Goal: Task Accomplishment & Management: Use online tool/utility

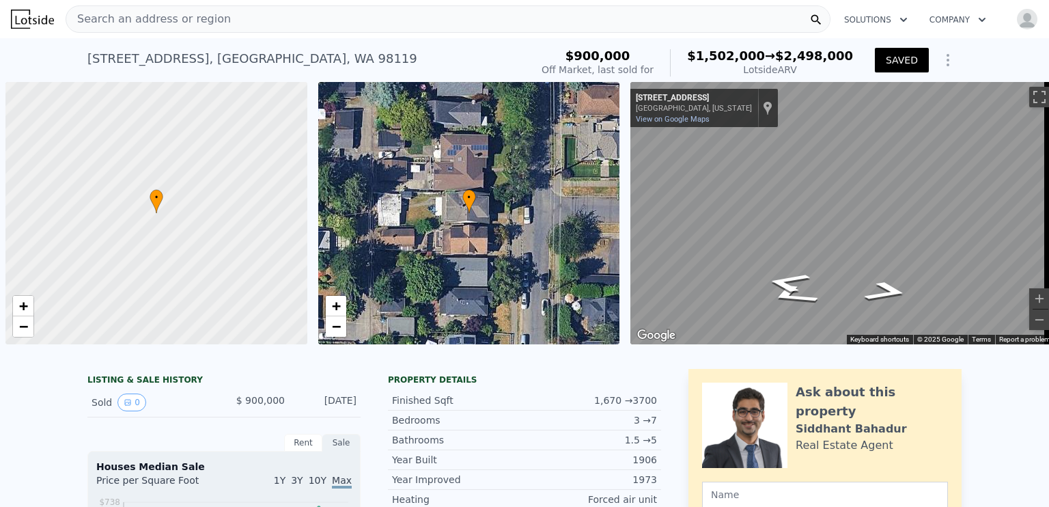
scroll to position [0, 5]
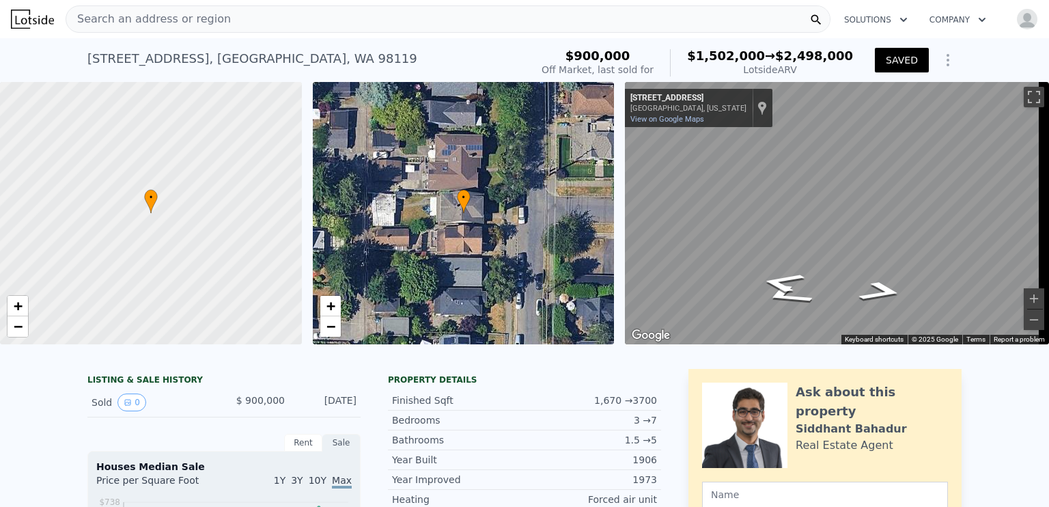
type input "5"
type input "$ 220,000"
type input "$ 1,061,031"
click at [221, 18] on div "Search an address or region" at bounding box center [448, 18] width 765 height 27
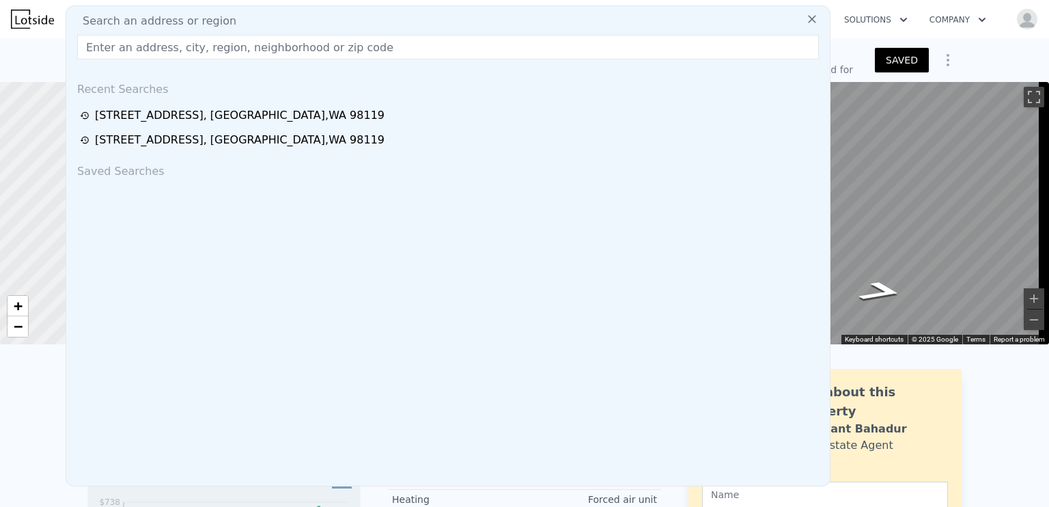
click at [229, 20] on div "Search an address or region" at bounding box center [448, 21] width 752 height 16
click at [808, 21] on icon at bounding box center [812, 19] width 8 height 8
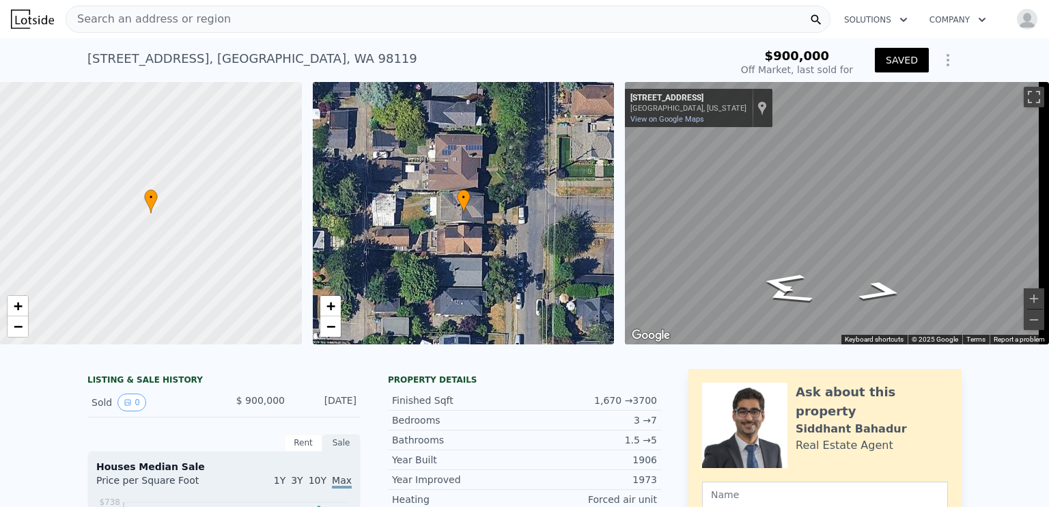
click at [1025, 21] on img "button" at bounding box center [1027, 19] width 22 height 22
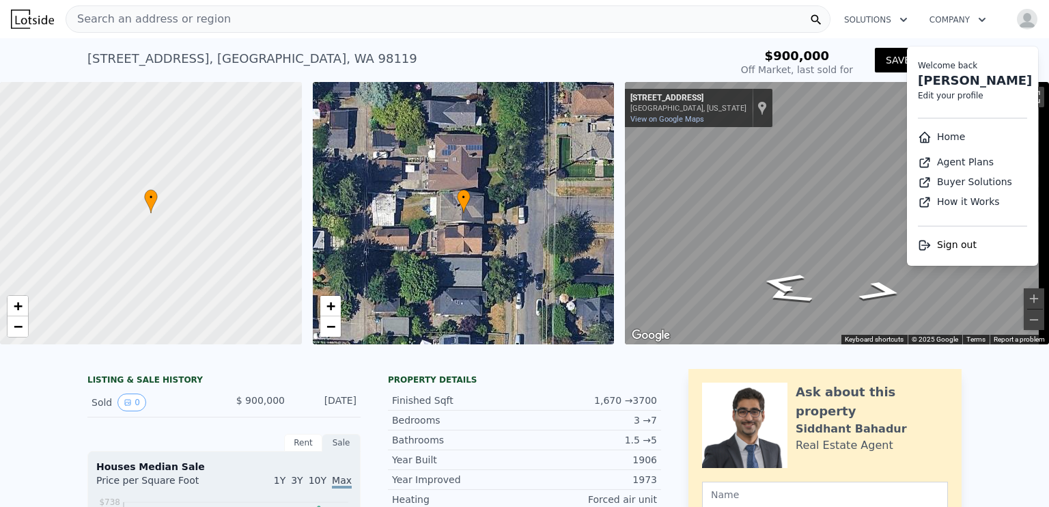
click at [989, 74] on div "[PERSON_NAME]" at bounding box center [972, 80] width 109 height 19
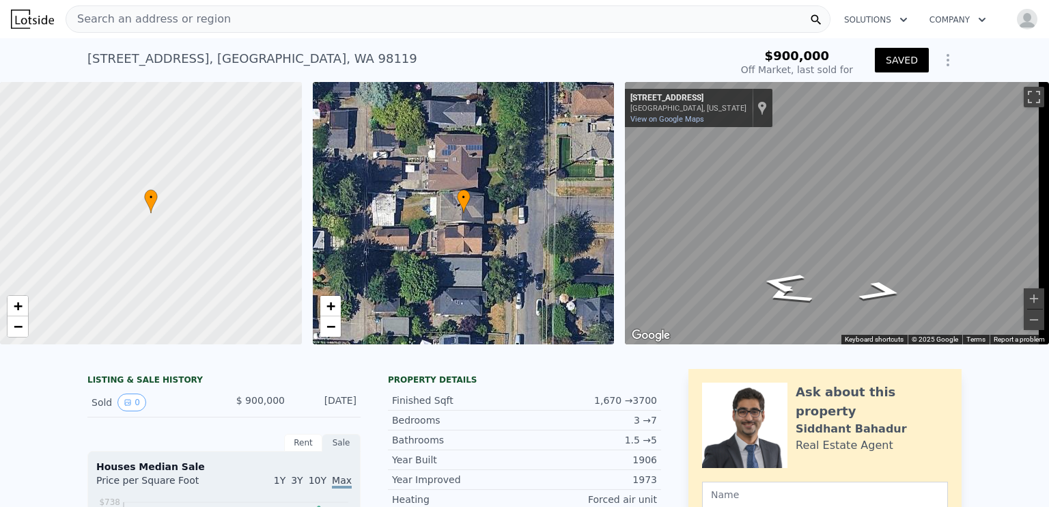
click at [946, 65] on icon "Show Options" at bounding box center [948, 60] width 16 height 16
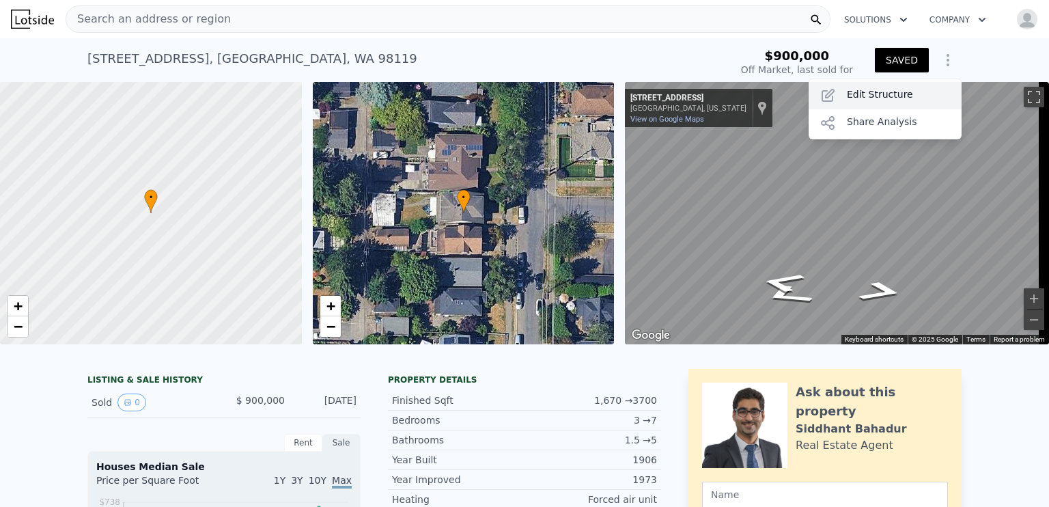
click at [905, 85] on div "Edit Structure" at bounding box center [884, 95] width 153 height 27
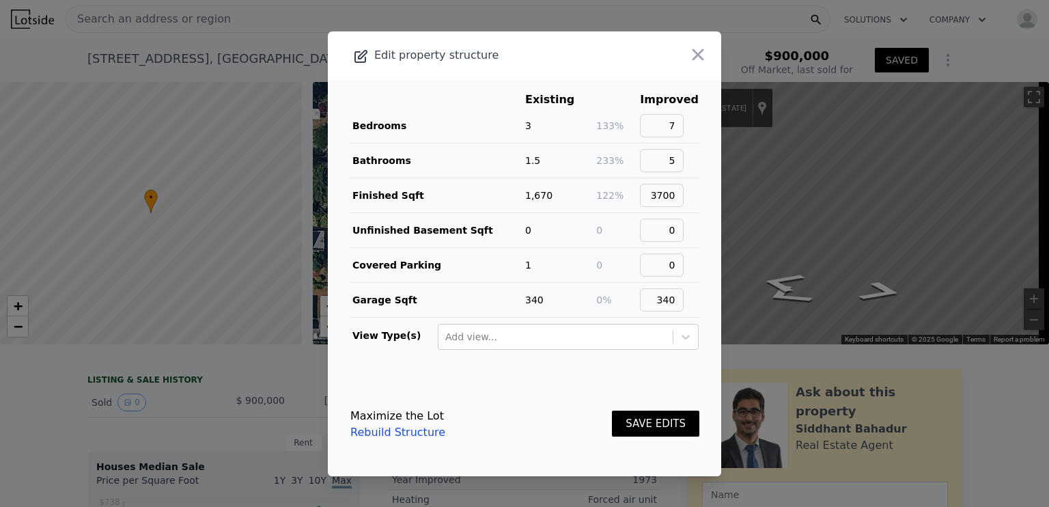
click at [374, 427] on link "Rebuild Structure" at bounding box center [397, 432] width 95 height 16
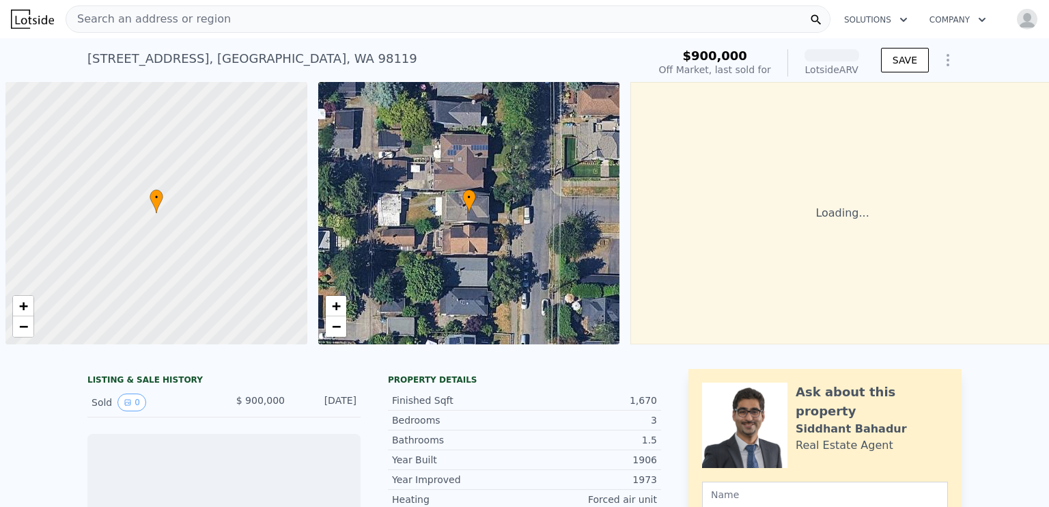
scroll to position [0, 5]
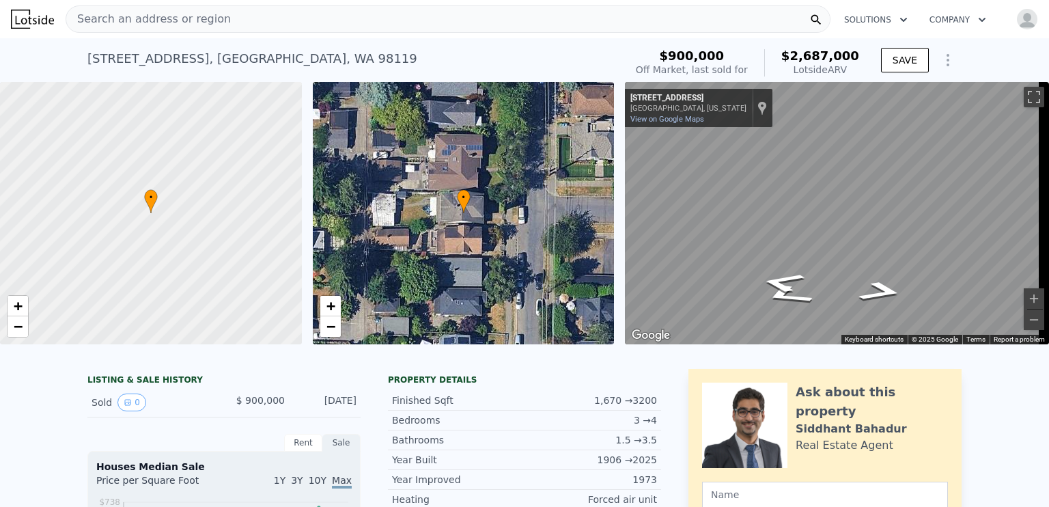
click at [946, 61] on icon "Show Options" at bounding box center [948, 60] width 16 height 16
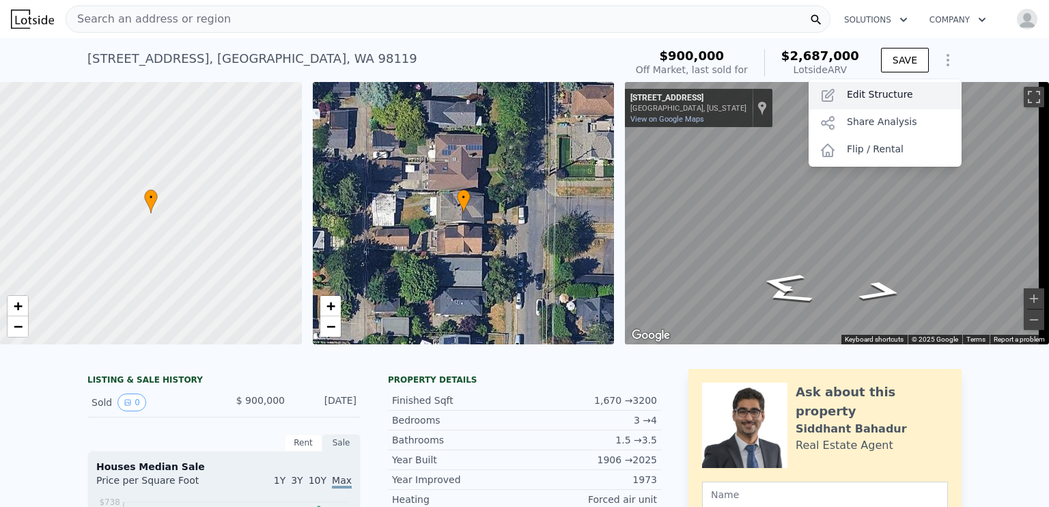
click at [912, 95] on div "Edit Structure" at bounding box center [884, 95] width 153 height 27
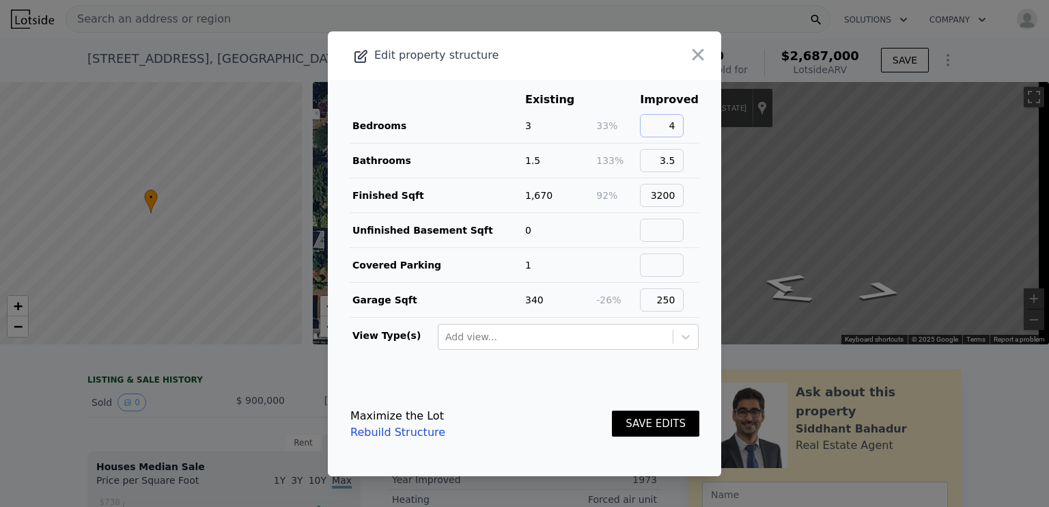
drag, startPoint x: 662, startPoint y: 125, endPoint x: 696, endPoint y: 129, distance: 34.4
click at [696, 129] on main "Existing Improved Bedrooms 3 33% 4 Bathrooms 1.5 133% 3.5 Finished Sqft 1,670 9…" at bounding box center [524, 226] width 393 height 292
type input "3"
drag, startPoint x: 653, startPoint y: 158, endPoint x: 705, endPoint y: 165, distance: 52.3
click at [705, 165] on main "Existing Improved Bedrooms 3 0% 3 Bathrooms 1.5 133% 3.5 Finished Sqft 1,670 92…" at bounding box center [524, 226] width 393 height 292
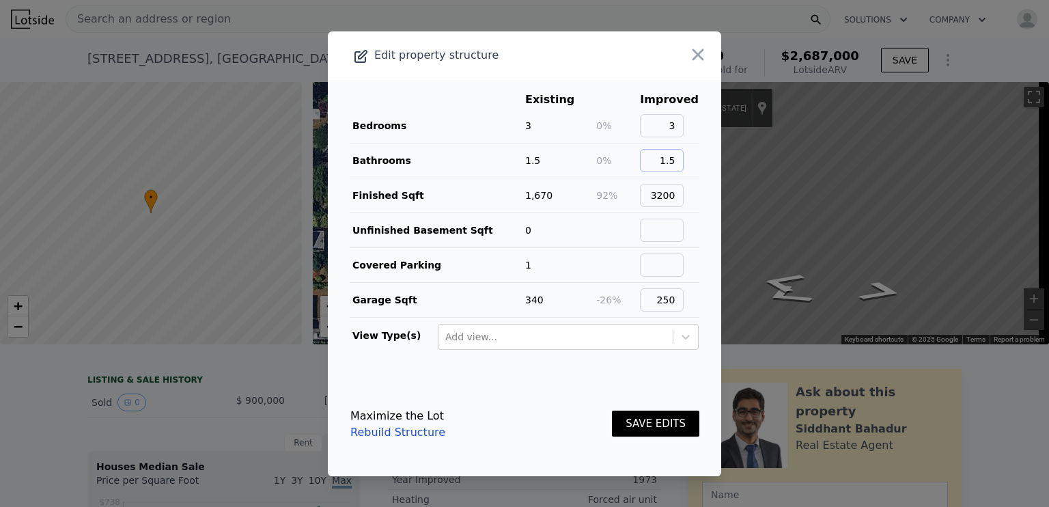
type input "1.5"
drag, startPoint x: 651, startPoint y: 193, endPoint x: 710, endPoint y: 199, distance: 59.7
click at [710, 199] on div "Edit property structure Existing Improved Bedrooms 3 0% 3 Bathrooms 1.5 0% 1.5 …" at bounding box center [524, 253] width 393 height 445
type input "1670"
click at [668, 266] on input "text" at bounding box center [662, 264] width 44 height 23
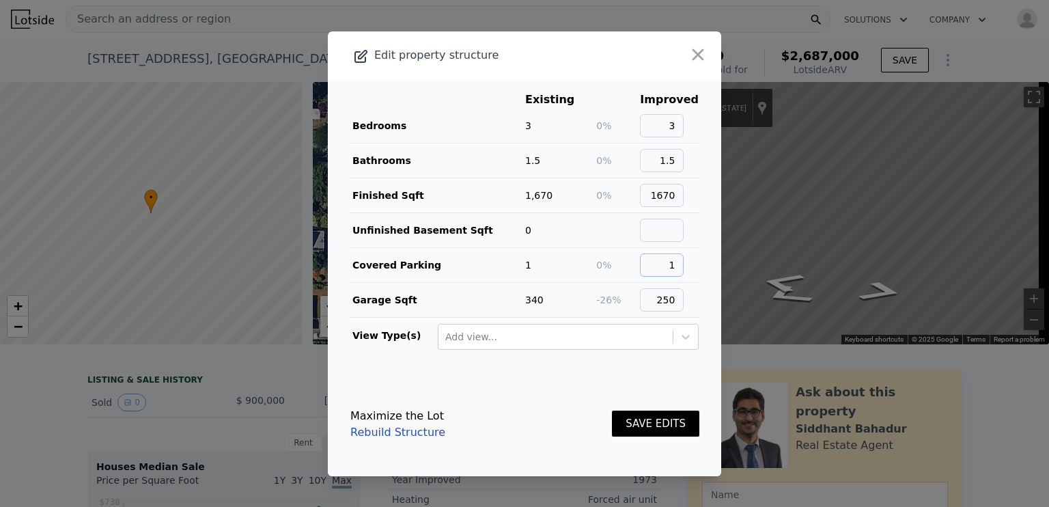
type input "1"
drag, startPoint x: 651, startPoint y: 298, endPoint x: 690, endPoint y: 302, distance: 39.1
click at [690, 302] on main "Existing Improved Bedrooms 3 0% 3 Bathrooms 1.5 0% 1.5 Finished Sqft 1,670 0% 1…" at bounding box center [524, 226] width 393 height 292
type input "340"
click at [642, 423] on button "SAVE EDITS" at bounding box center [655, 423] width 87 height 27
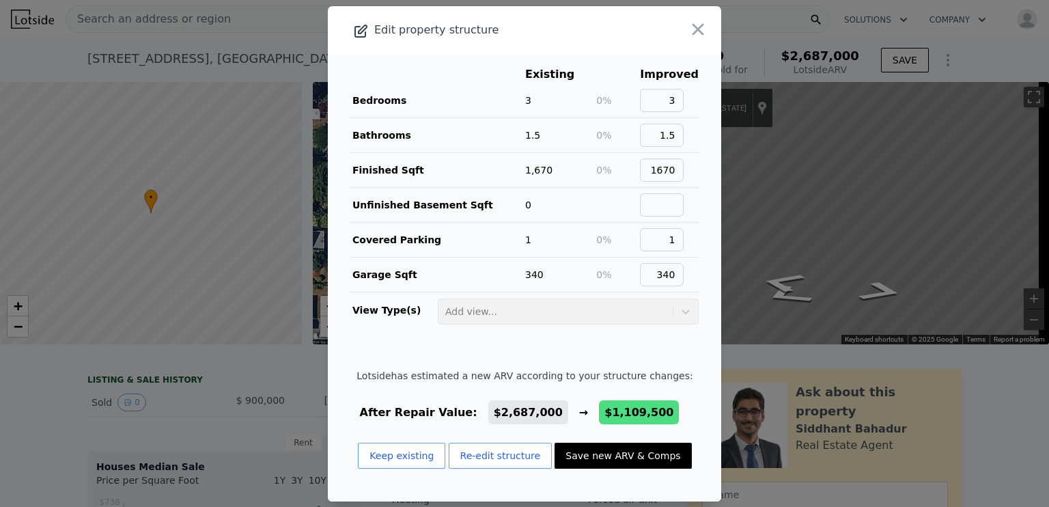
click at [586, 449] on button "Save new ARV & Comps" at bounding box center [622, 455] width 137 height 26
type input "3"
type input "4"
type input "2.25"
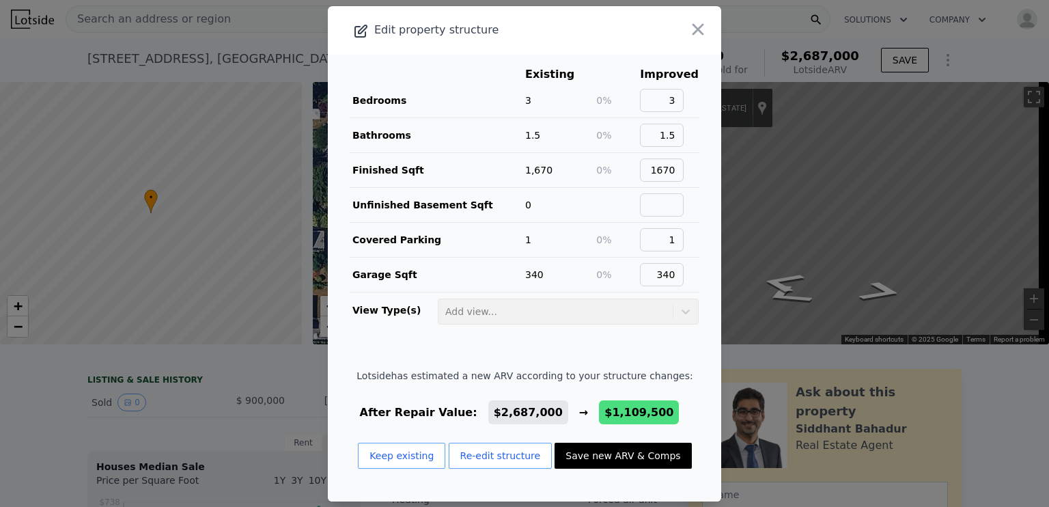
type input "1834"
type input "2162"
type input "1415"
type input "1745"
type input "$ 1,109,500"
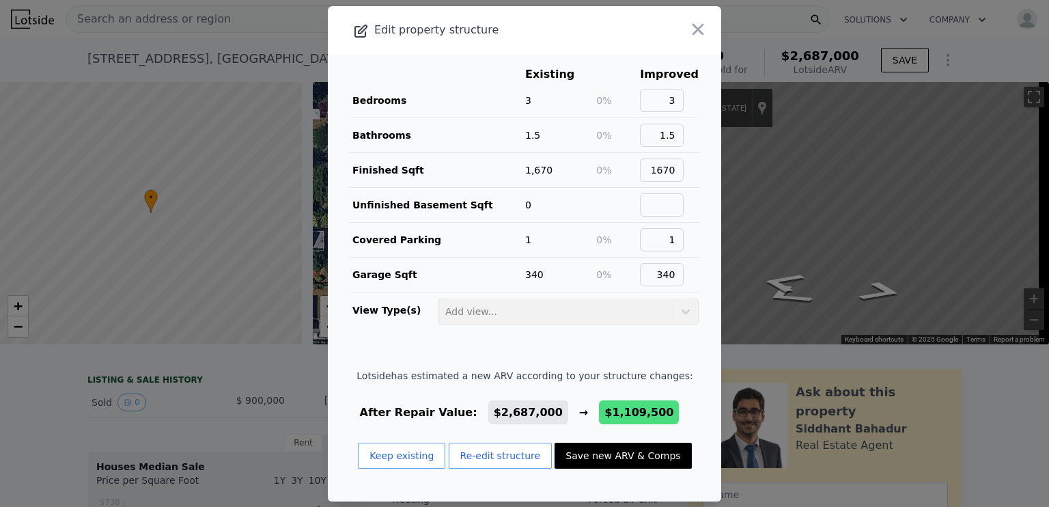
type input "-$ 830,023"
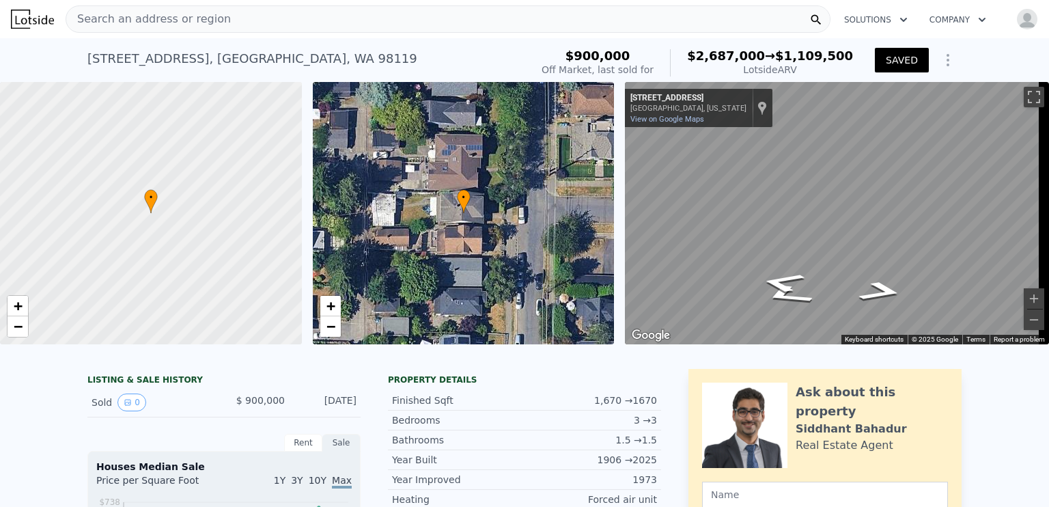
click at [909, 72] on button "SAVED" at bounding box center [902, 60] width 54 height 25
click at [944, 68] on icon "Show Options" at bounding box center [948, 60] width 16 height 16
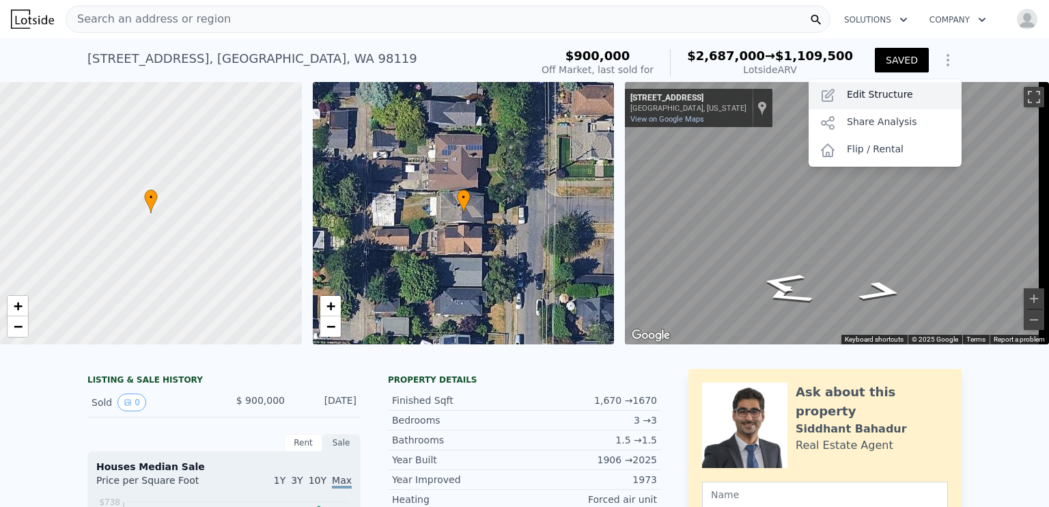
click at [891, 109] on div "Edit Structure" at bounding box center [884, 95] width 153 height 27
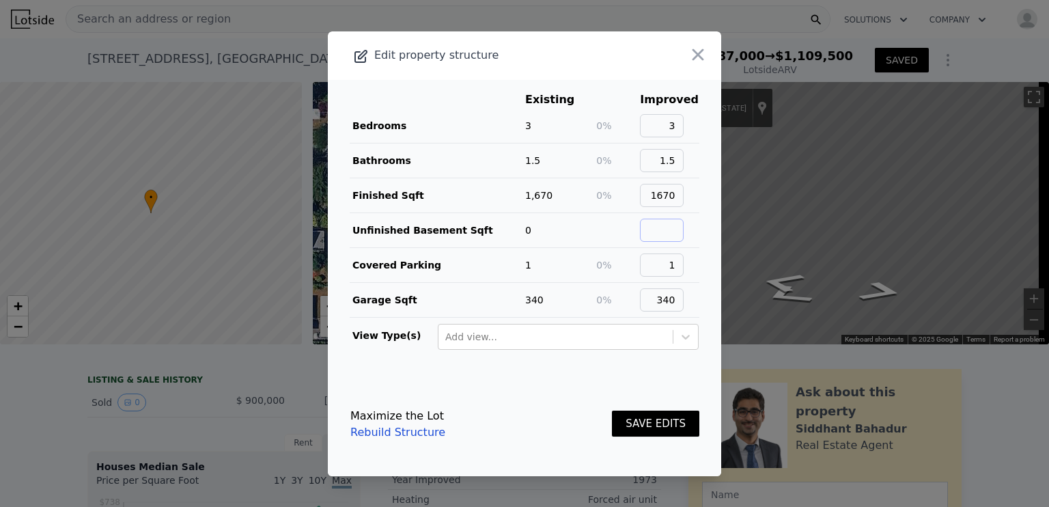
click at [661, 233] on input "text" at bounding box center [662, 229] width 44 height 23
type input "0"
type input "900"
click at [645, 429] on button "SAVE EDITS" at bounding box center [655, 423] width 87 height 27
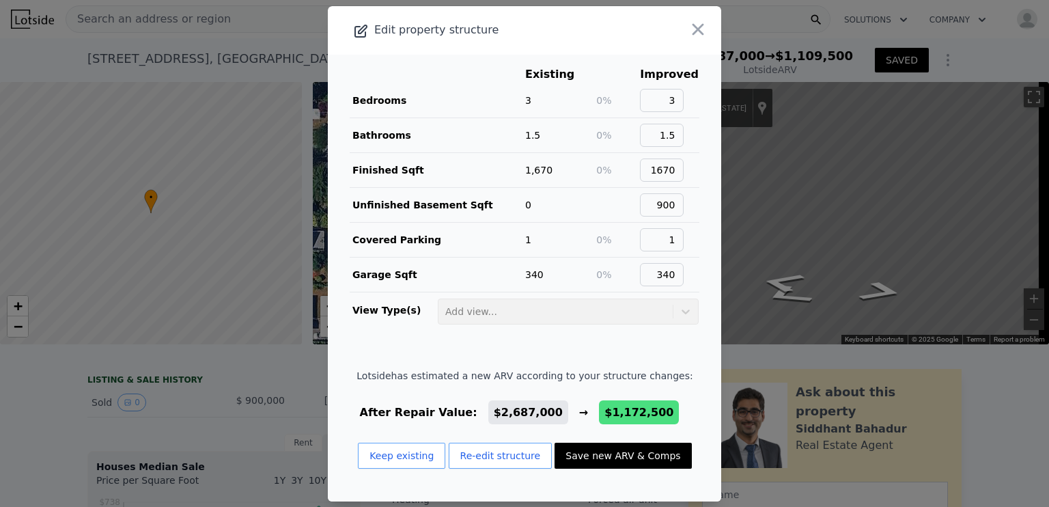
click at [602, 455] on button "Save new ARV & Comps" at bounding box center [622, 455] width 137 height 26
type input "$ 1,172,500"
type input "-$ 772,891"
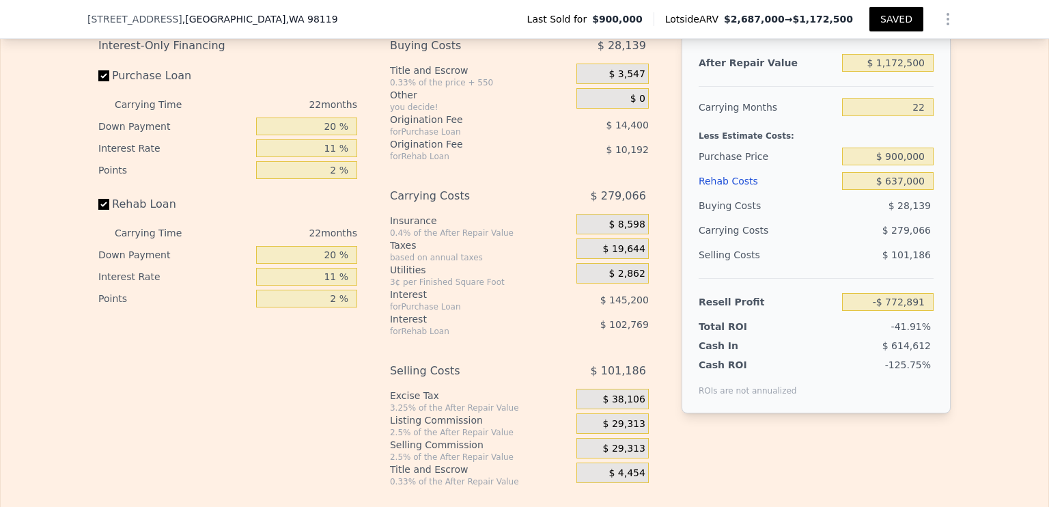
scroll to position [2072, 0]
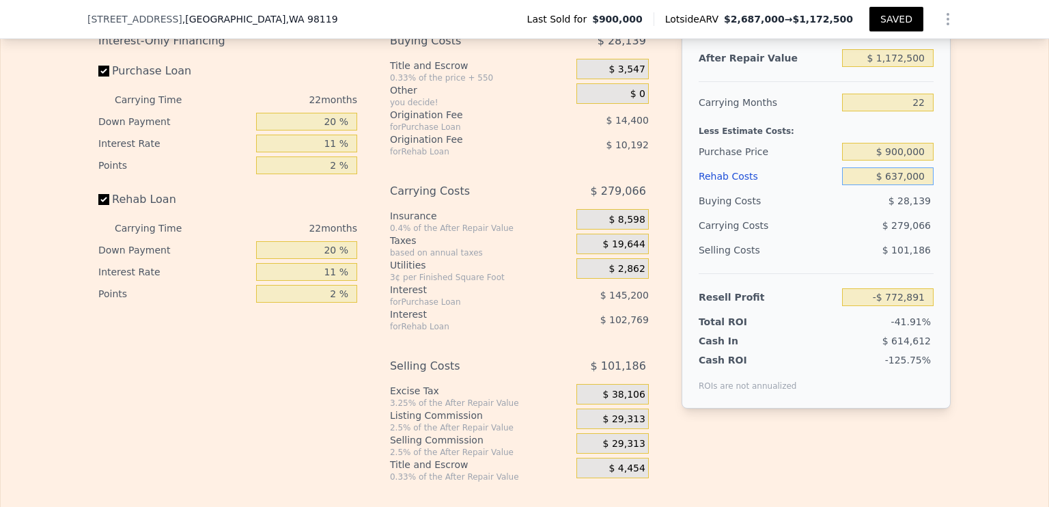
drag, startPoint x: 881, startPoint y: 179, endPoint x: 940, endPoint y: 184, distance: 58.9
click at [940, 184] on div "After Repair Value $ 1,172,500 Carrying Months 22 Less Estimate Costs: Purchase…" at bounding box center [815, 219] width 269 height 380
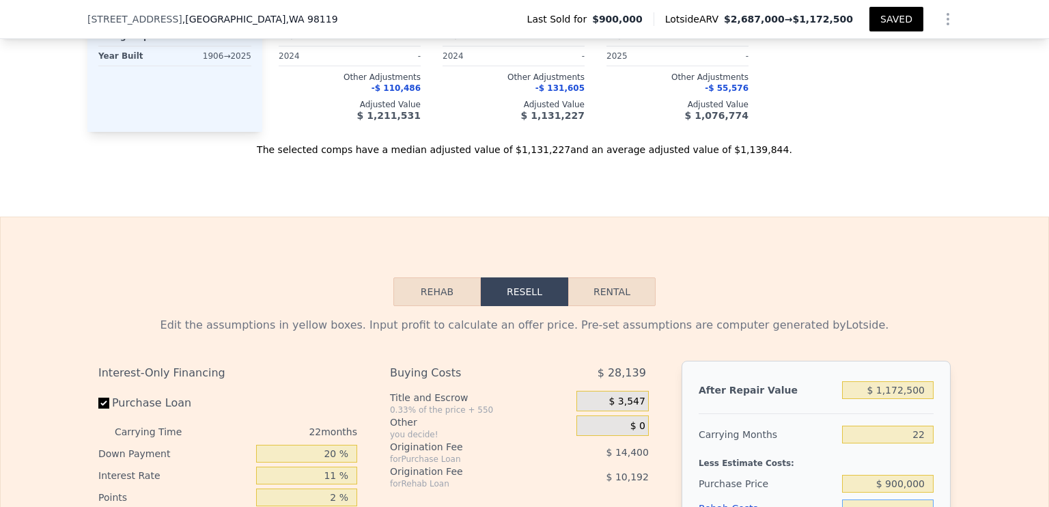
scroll to position [1680, 0]
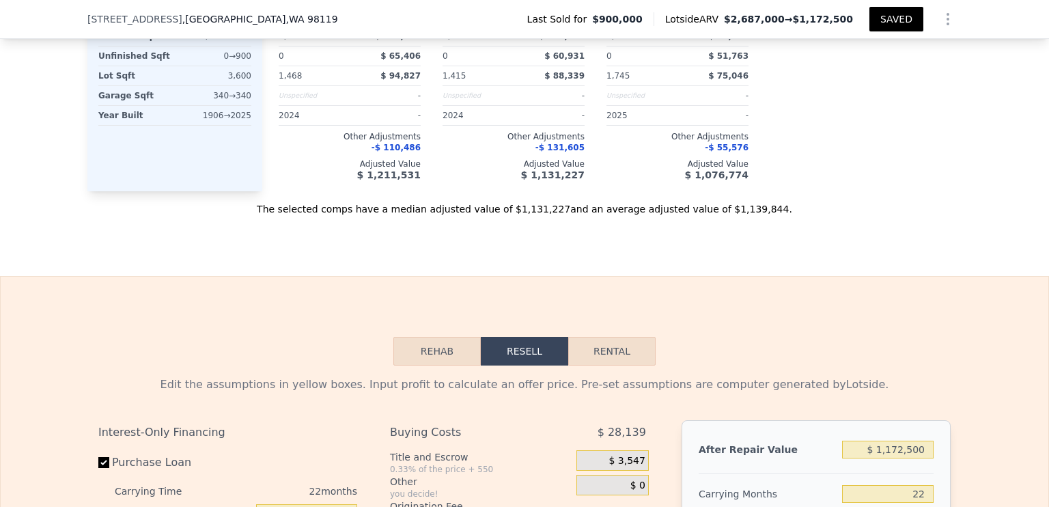
click at [428, 363] on button "Rehab" at bounding box center [436, 351] width 87 height 29
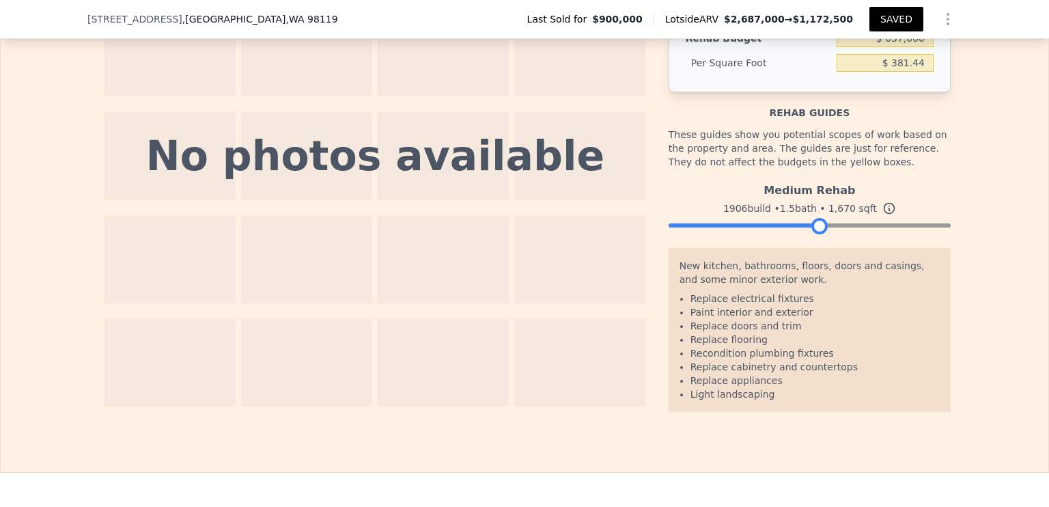
scroll to position [2222, 0]
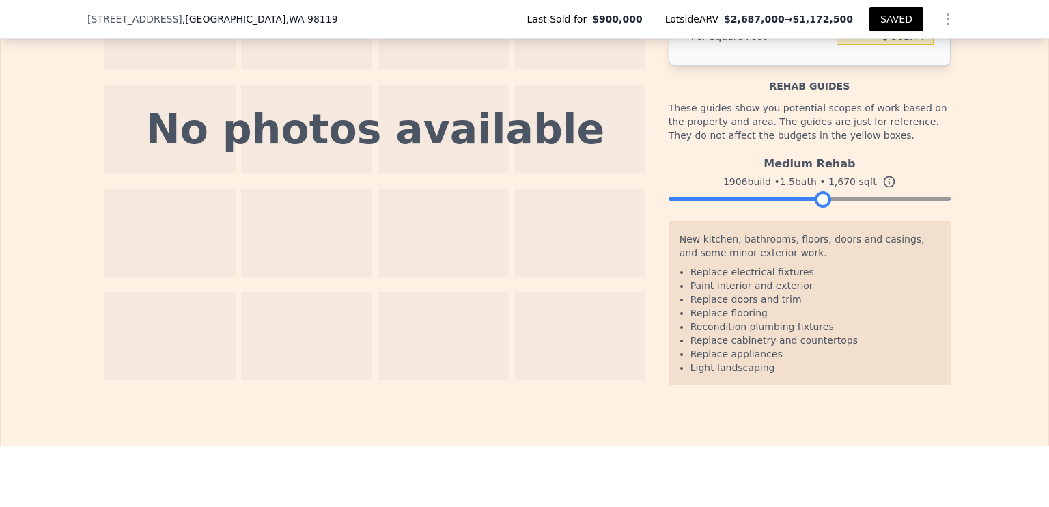
drag, startPoint x: 935, startPoint y: 188, endPoint x: 817, endPoint y: 220, distance: 122.2
click at [817, 220] on div "Medium Rehab 1906 build • 1.5 bath • 1,670 sqft" at bounding box center [809, 185] width 282 height 71
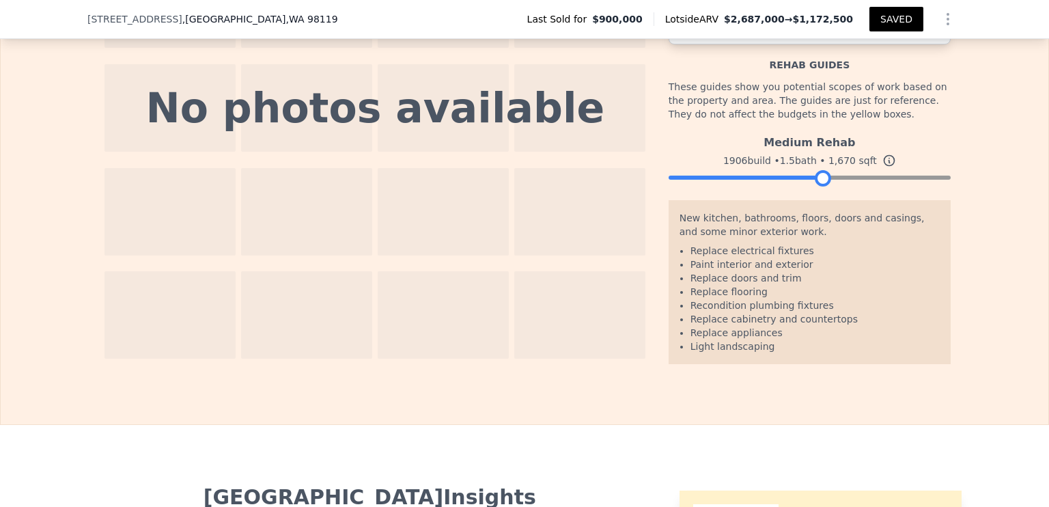
click at [1035, 300] on div "The budget you enter in the yellow box will be used in the resell calculator. T…" at bounding box center [524, 83] width 1047 height 561
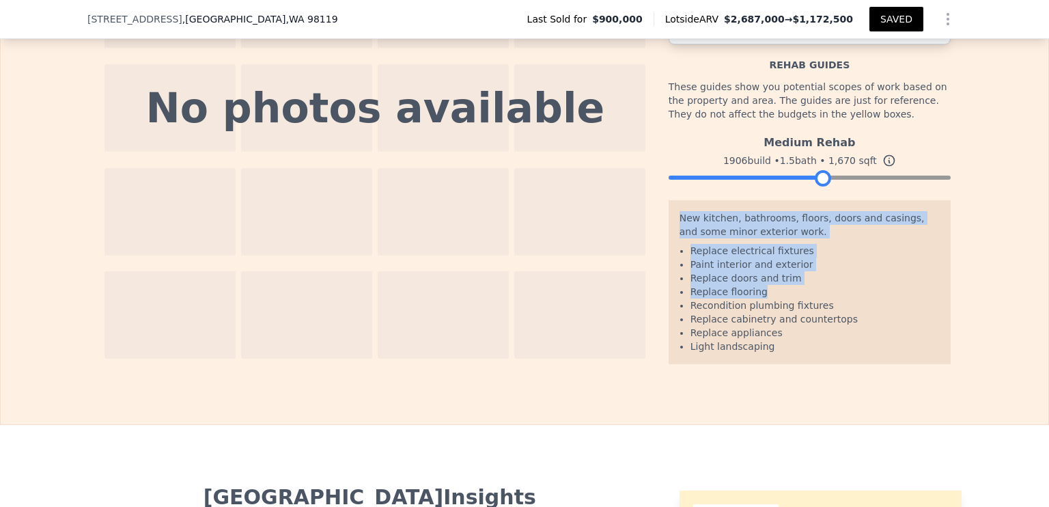
drag, startPoint x: 1034, startPoint y: 297, endPoint x: 1043, endPoint y: 200, distance: 97.4
click at [1043, 199] on div "Search an address or region Solutions Company Open main menu Open user menu 211…" at bounding box center [524, 253] width 1049 height 507
click at [997, 263] on div "The budget you enter in the yellow box will be used in the resell calculator. T…" at bounding box center [524, 83] width 1047 height 561
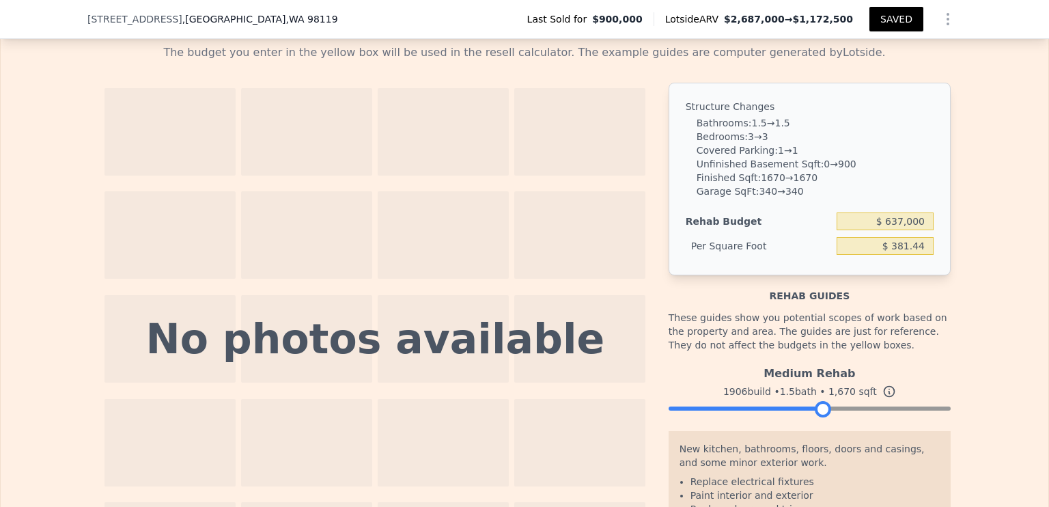
scroll to position [2038, 0]
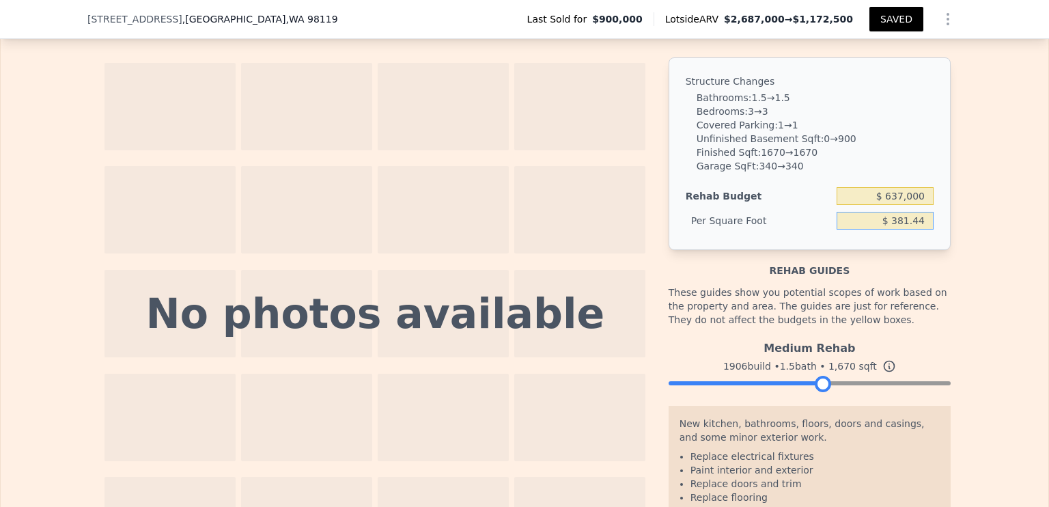
drag, startPoint x: 916, startPoint y: 225, endPoint x: 931, endPoint y: 226, distance: 15.8
click at [932, 225] on div "Structure Changes Bathrooms : 1.5 → 1.5 Bedrooms : 3 → 3 Covered Parking : 1 → …" at bounding box center [809, 153] width 282 height 193
drag, startPoint x: 869, startPoint y: 203, endPoint x: 948, endPoint y: 200, distance: 78.6
click at [948, 200] on div "The budget you enter in the yellow box will be used in the resell calculator. T…" at bounding box center [524, 288] width 874 height 561
type input "$ 0"
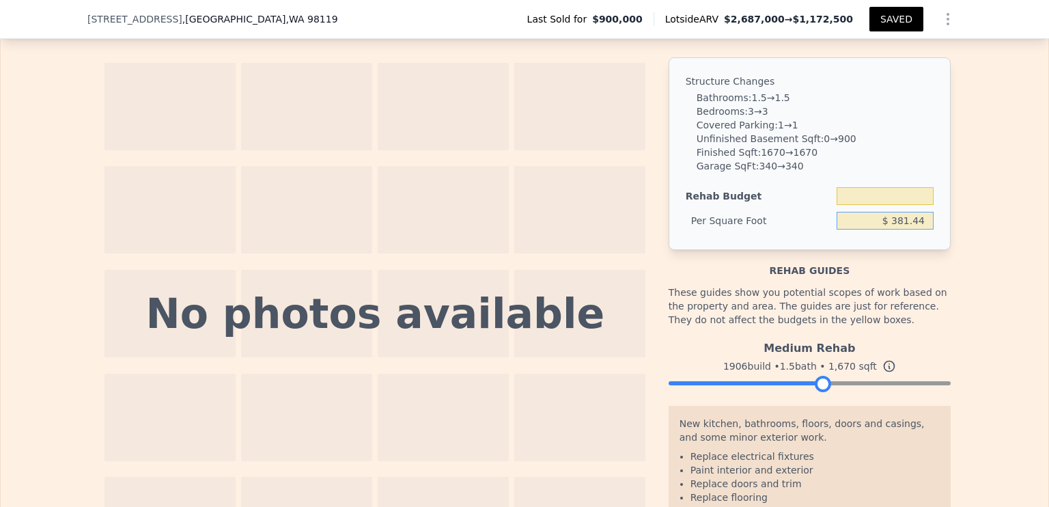
type input "$ 0"
drag, startPoint x: 895, startPoint y: 226, endPoint x: 968, endPoint y: 226, distance: 72.4
click at [968, 226] on div "The budget you enter in the yellow box will be used in the resell calculator. T…" at bounding box center [524, 288] width 1047 height 561
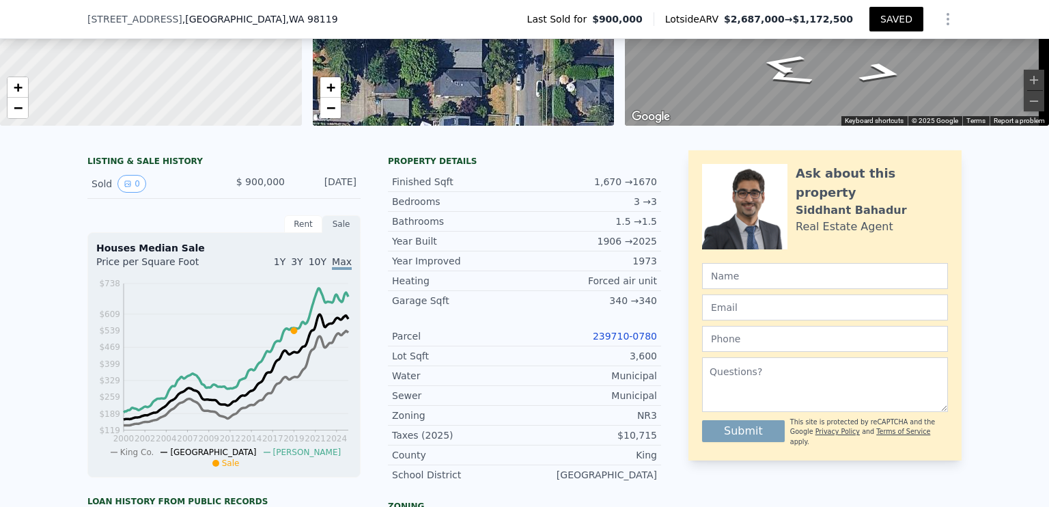
scroll to position [32, 0]
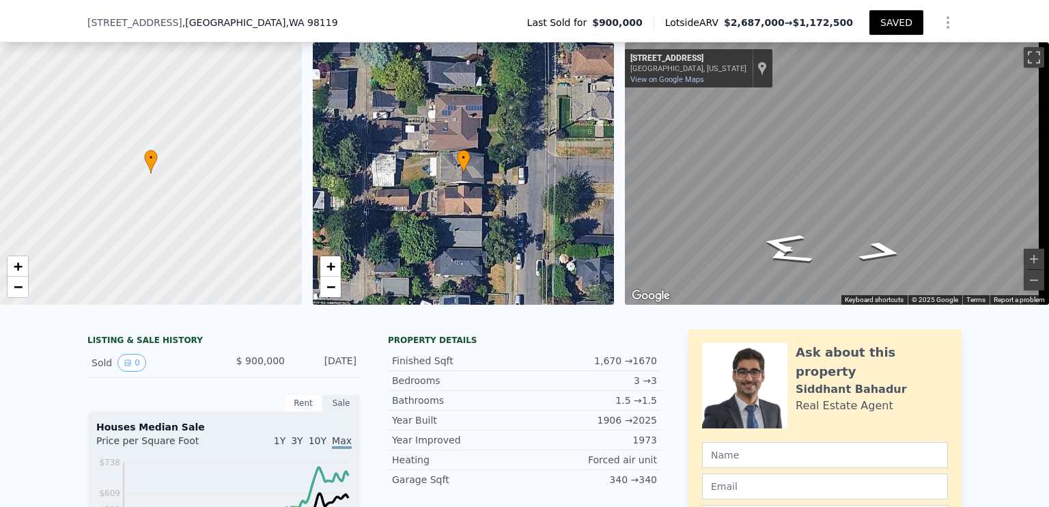
type input "$ 0"
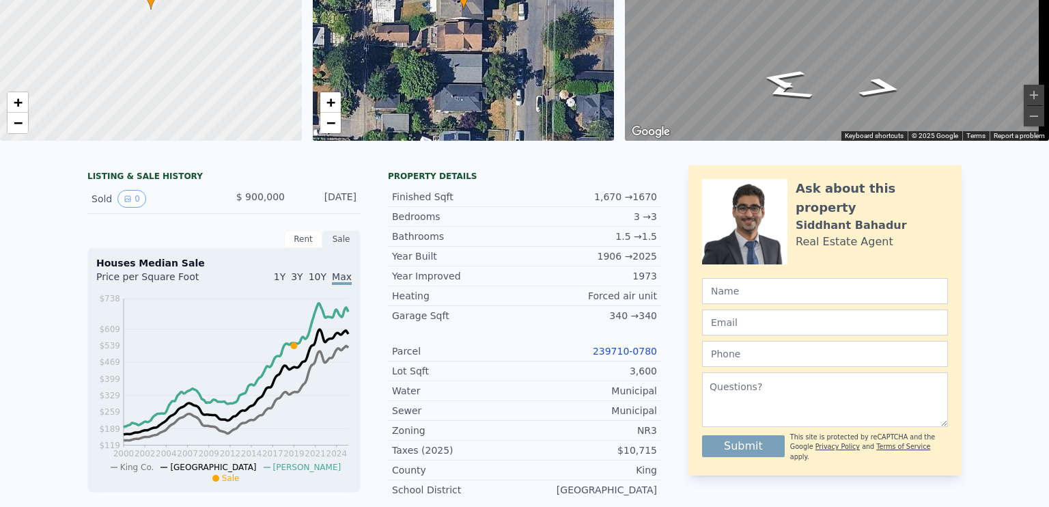
scroll to position [0, 0]
